Goal: Task Accomplishment & Management: Use online tool/utility

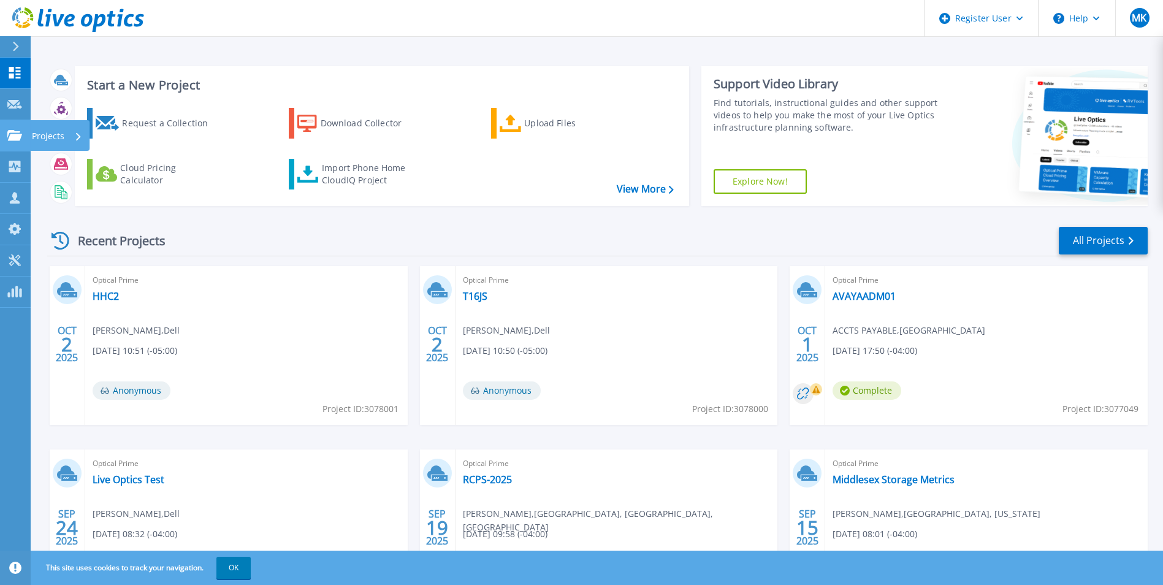
click at [17, 125] on link "Projects Projects" at bounding box center [15, 135] width 31 height 31
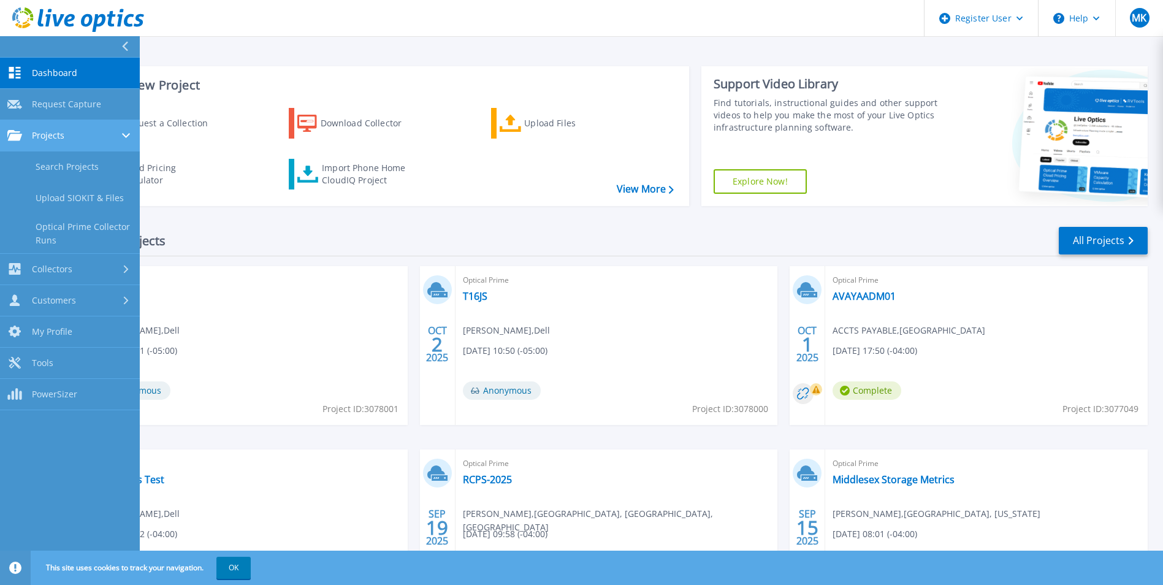
click at [72, 139] on div "Projects" at bounding box center [69, 135] width 125 height 11
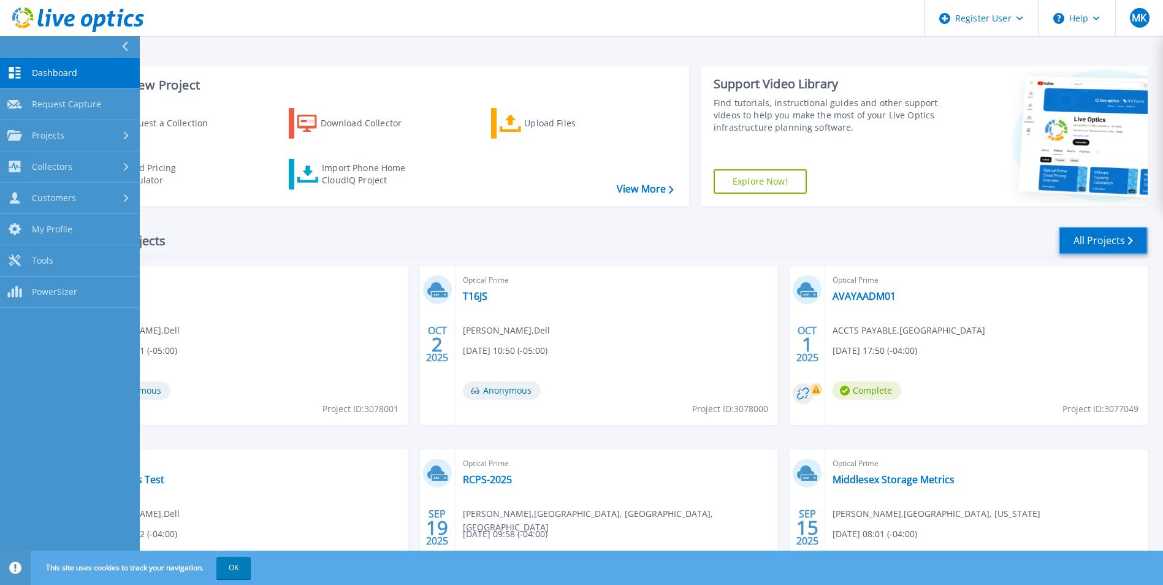
click at [1065, 242] on link "All Projects" at bounding box center [1103, 241] width 89 height 28
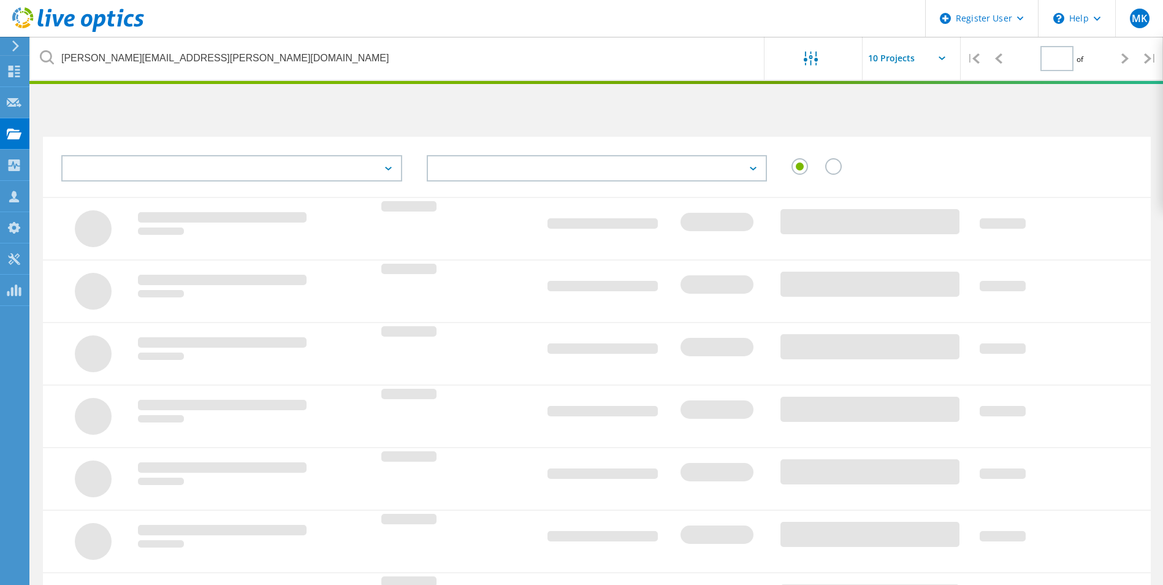
type input "1"
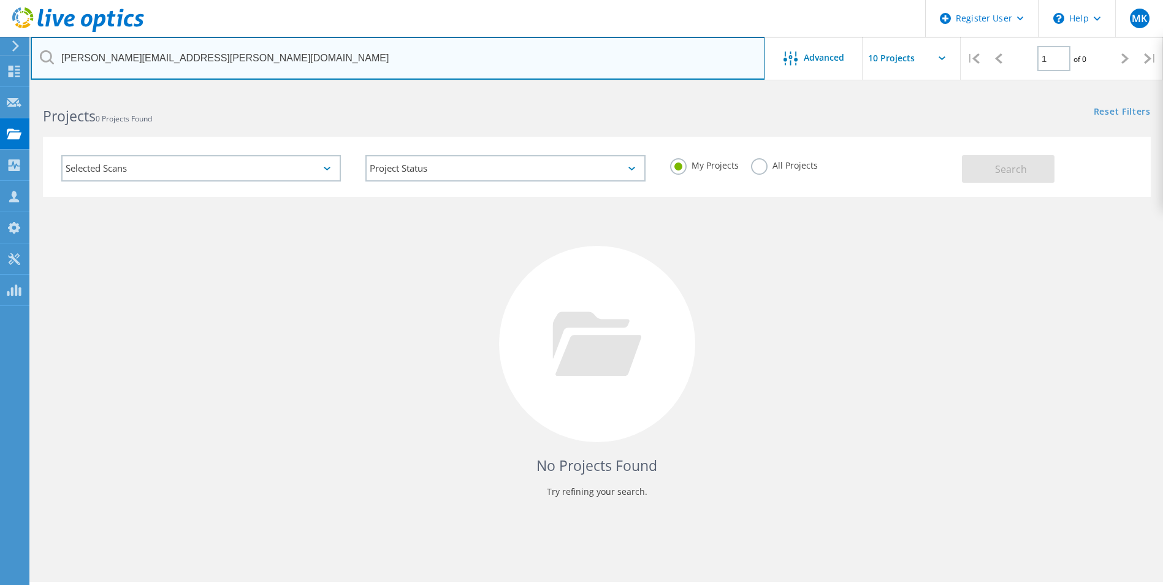
click at [283, 72] on input "[PERSON_NAME][EMAIL_ADDRESS][PERSON_NAME][DOMAIN_NAME]" at bounding box center [398, 58] width 734 height 43
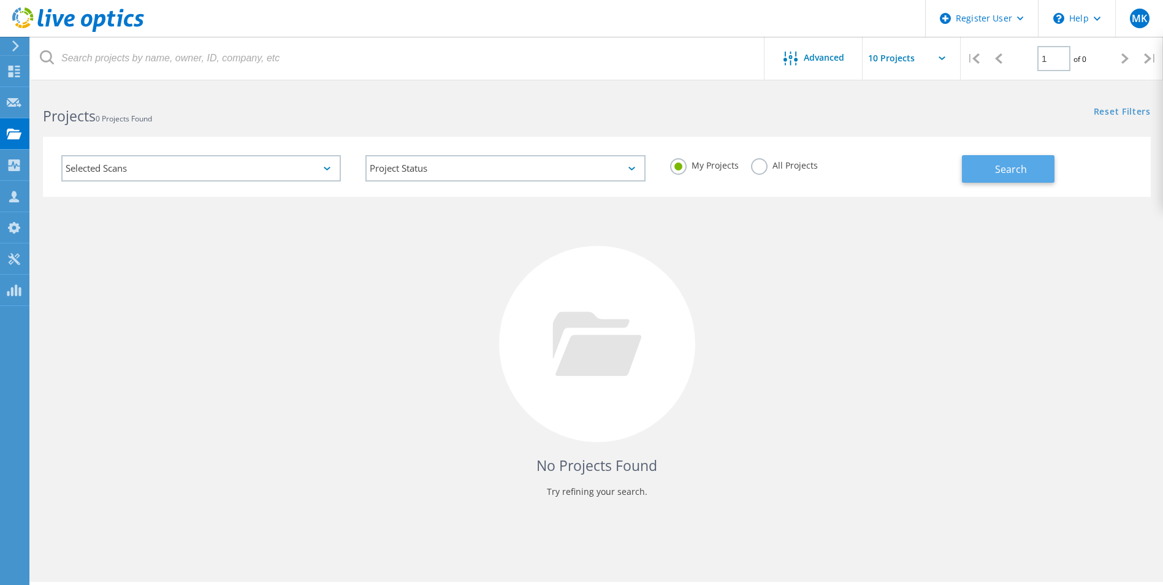
click at [1019, 172] on span "Search" at bounding box center [1011, 168] width 32 height 13
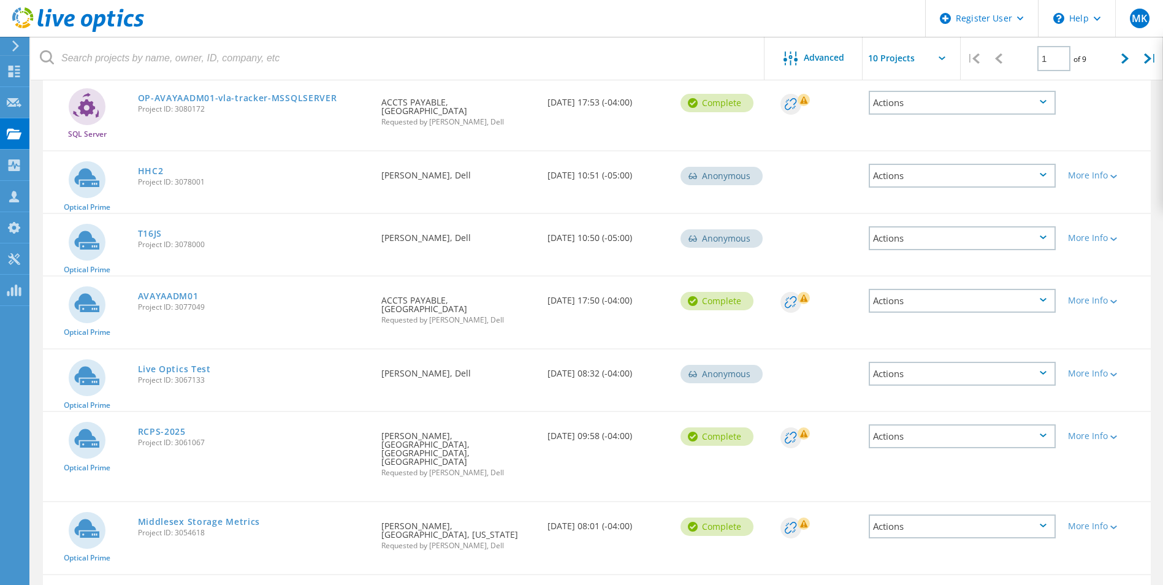
scroll to position [245, 0]
